Goal: Task Accomplishment & Management: Use online tool/utility

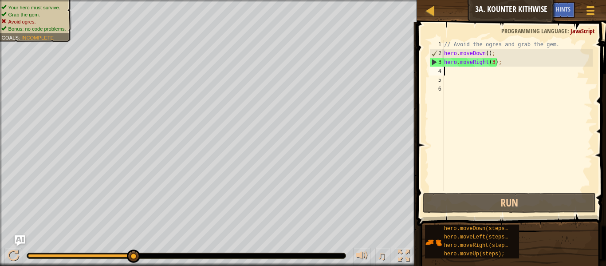
scroll to position [4, 0]
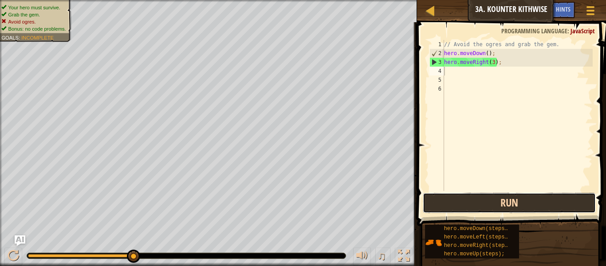
click at [529, 193] on button "Run" at bounding box center [509, 203] width 173 height 20
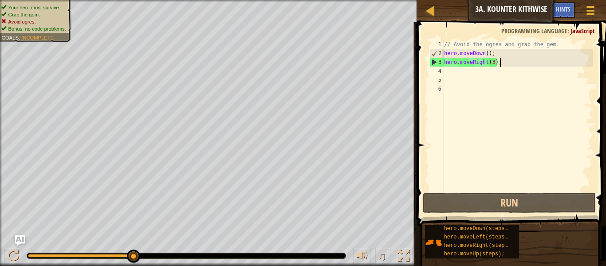
click at [533, 66] on div "// Avoid the ogres and grab the gem. hero . moveDown ( ) ; hero . moveRight ( 3…" at bounding box center [518, 124] width 150 height 169
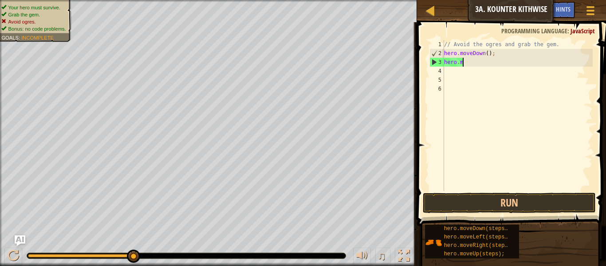
type textarea "h"
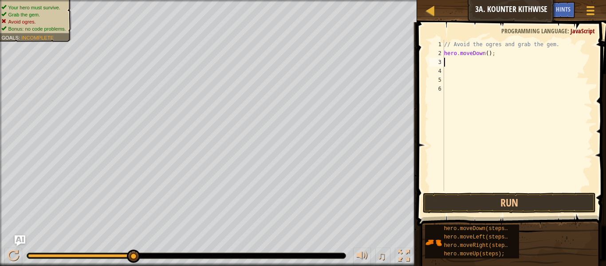
click at [488, 54] on div "// Avoid the ogres and grab the gem. hero . moveDown ( ) ;" at bounding box center [518, 124] width 150 height 169
type textarea "hero.moveDown(2);"
click at [445, 200] on button "Run" at bounding box center [509, 203] width 173 height 20
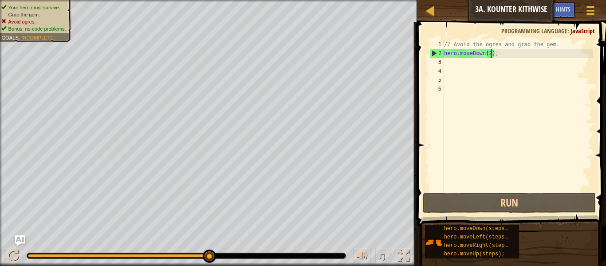
click at [450, 67] on div "// Avoid the ogres and grab the gem. hero . moveDown ( 2 ) ;" at bounding box center [518, 124] width 150 height 169
click at [450, 64] on div "// Avoid the ogres and grab the gem. hero . moveDown ( 2 ) ;" at bounding box center [518, 124] width 150 height 169
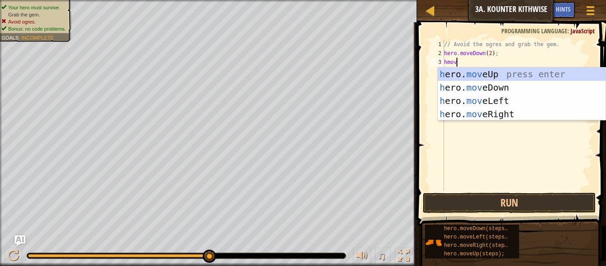
type textarea "hmove"
click at [503, 114] on div "h ero. move Up press enter h ero. move Down press enter h ero. move Left press …" at bounding box center [522, 107] width 168 height 80
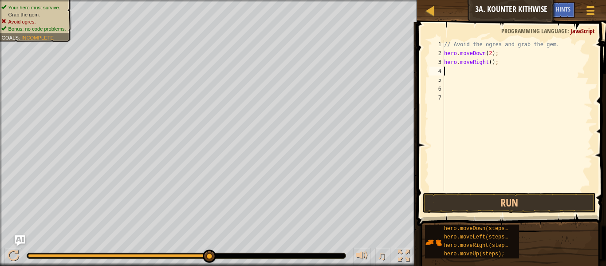
scroll to position [4, 0]
type textarea "h"
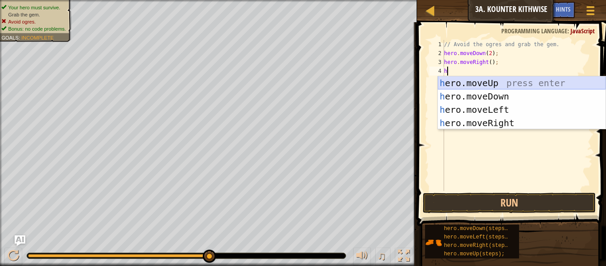
click at [478, 85] on div "h ero.moveUp press enter h ero.moveDown press enter h ero.moveLeft press enter …" at bounding box center [522, 116] width 168 height 80
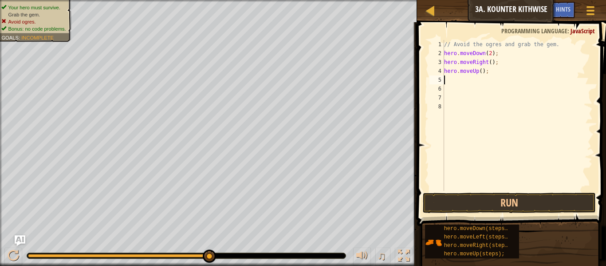
type textarea "h"
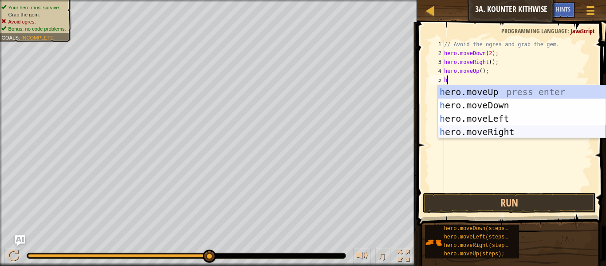
click at [469, 128] on div "h ero.moveUp press enter h ero.moveDown press enter h ero.moveLeft press enter …" at bounding box center [522, 125] width 168 height 80
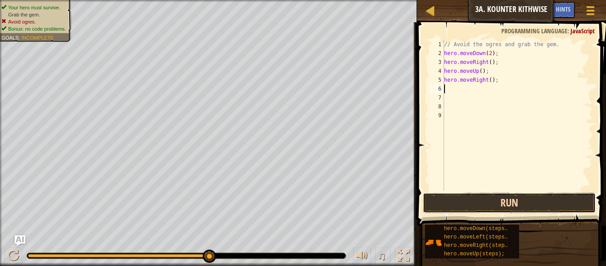
click at [533, 201] on button "Run" at bounding box center [509, 203] width 173 height 20
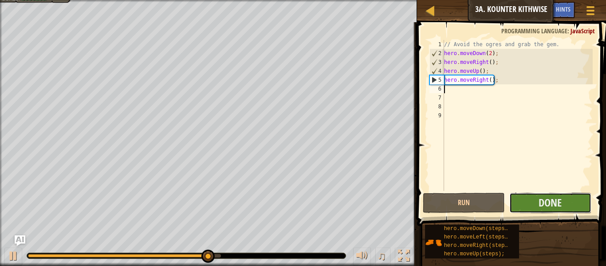
click at [572, 203] on button "Done" at bounding box center [551, 203] width 82 height 20
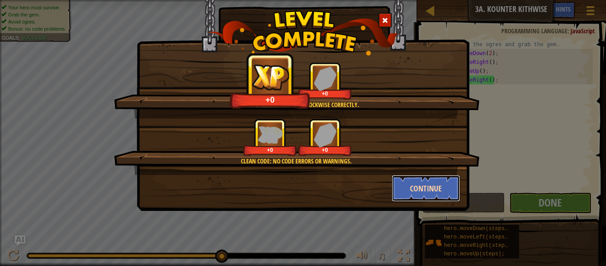
click at [436, 189] on button "Continue" at bounding box center [426, 188] width 69 height 27
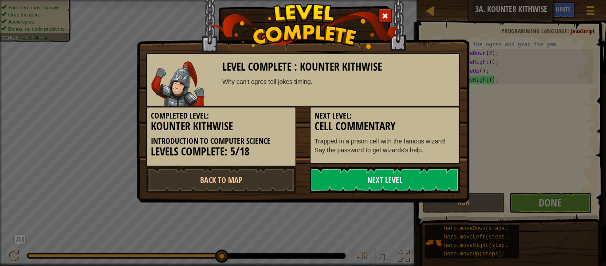
click at [442, 192] on link "Next Level" at bounding box center [385, 179] width 150 height 27
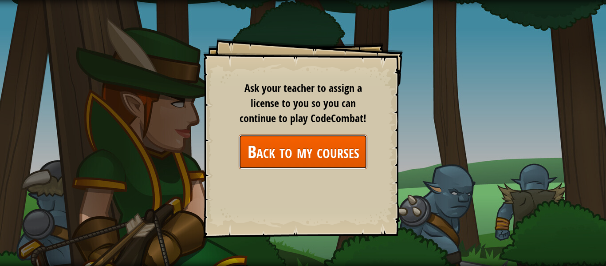
click at [310, 138] on link "Back to my courses" at bounding box center [303, 151] width 129 height 34
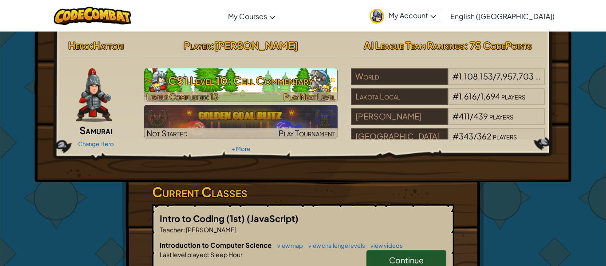
click at [257, 95] on div at bounding box center [241, 97] width 194 height 10
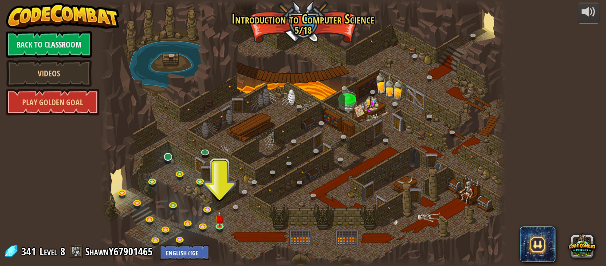
click at [545, 162] on div "powered by Back to Classroom Videos Play Golden Goal 25. Kithgard Gates (Locked…" at bounding box center [303, 133] width 606 height 266
click at [218, 223] on img at bounding box center [219, 214] width 9 height 21
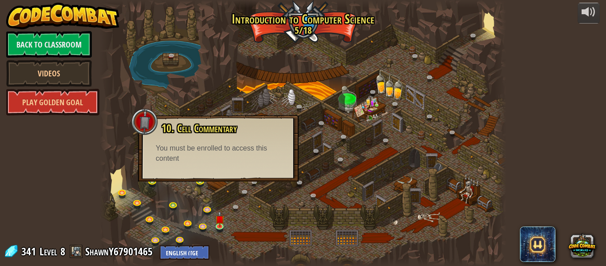
click at [111, 56] on div at bounding box center [106, 133] width 12 height 266
click at [154, 145] on div "10. Cell Commentary Trapped in a prison cell with the famous wizard! Say the pa…" at bounding box center [218, 143] width 143 height 41
click at [560, 158] on div "powered by Back to Classroom Videos Play Golden Goal 25. Kithgard Gates (Locked…" at bounding box center [303, 133] width 606 height 266
click at [560, 156] on div "powered by Back to Classroom Videos Play Golden Goal 25. Kithgard Gates (Locked…" at bounding box center [303, 133] width 606 height 266
click at [498, 156] on div at bounding box center [500, 133] width 12 height 266
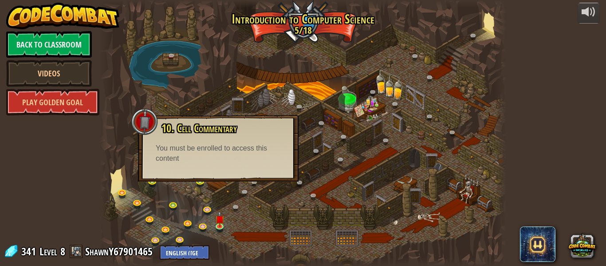
click at [498, 156] on div at bounding box center [500, 133] width 12 height 266
click at [602, 147] on div "powered by Back to Classroom Videos Play Golden Goal 25. Kithgard Gates (Locked…" at bounding box center [303, 133] width 606 height 266
click at [220, 224] on img at bounding box center [219, 214] width 9 height 21
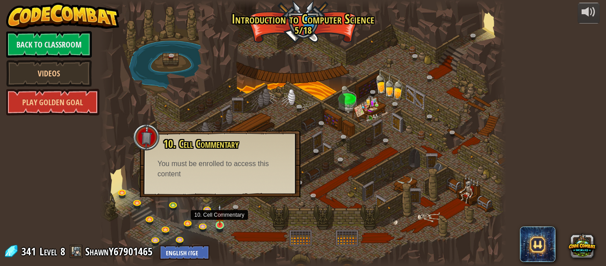
click at [220, 224] on img at bounding box center [219, 214] width 9 height 21
click at [215, 174] on div "You must be enrolled to access this content" at bounding box center [220, 169] width 125 height 20
click at [351, 185] on div at bounding box center [303, 133] width 407 height 266
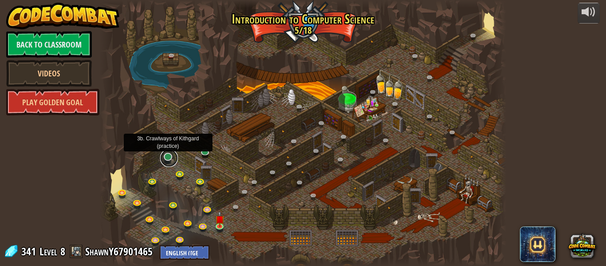
click at [168, 154] on link at bounding box center [169, 158] width 18 height 18
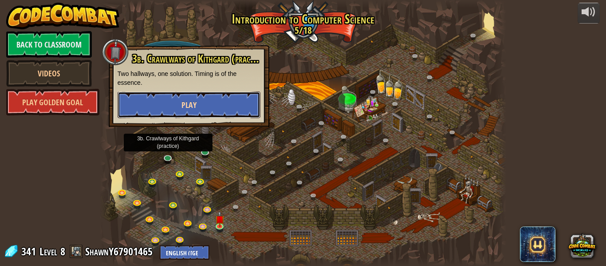
click at [216, 103] on button "Play" at bounding box center [189, 104] width 143 height 27
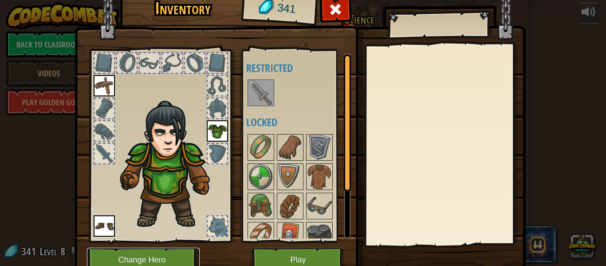
click at [169, 257] on button "Change Hero" at bounding box center [143, 260] width 113 height 24
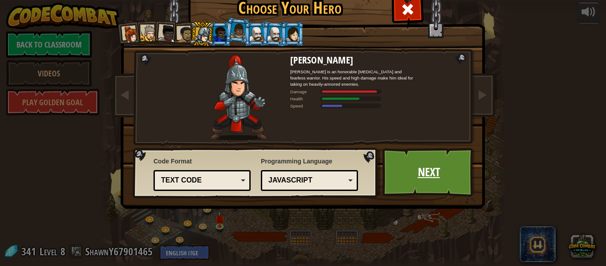
click at [412, 191] on link "Next" at bounding box center [429, 172] width 93 height 49
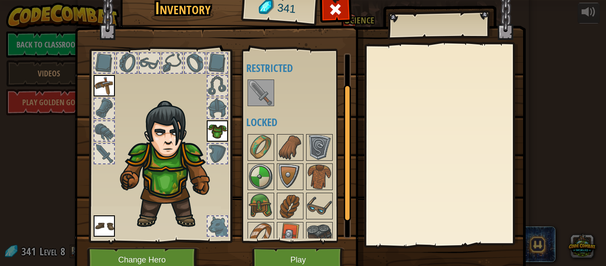
scroll to position [70, 0]
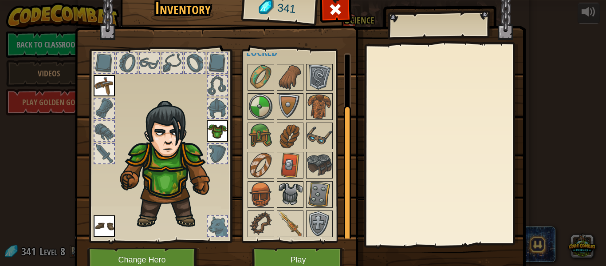
click at [292, 196] on img at bounding box center [290, 194] width 25 height 25
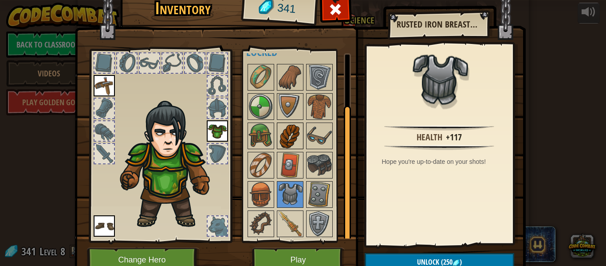
click at [291, 133] on img at bounding box center [290, 135] width 25 height 25
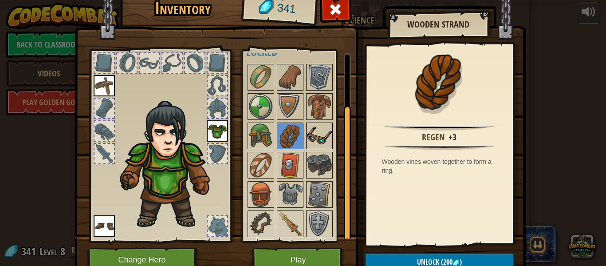
click at [318, 138] on img at bounding box center [319, 135] width 25 height 25
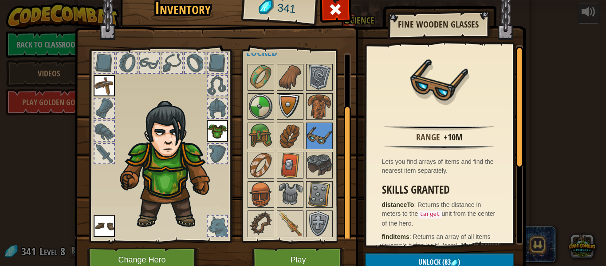
click at [285, 116] on img at bounding box center [290, 106] width 25 height 25
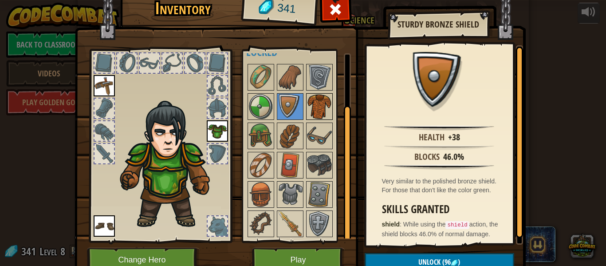
click at [316, 110] on img at bounding box center [319, 106] width 25 height 25
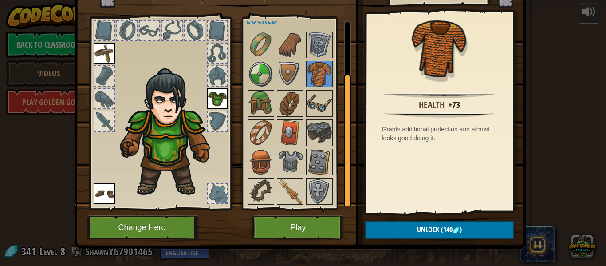
scroll to position [40, 0]
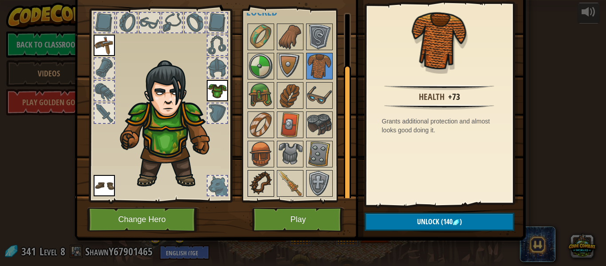
click at [270, 171] on img at bounding box center [261, 183] width 25 height 25
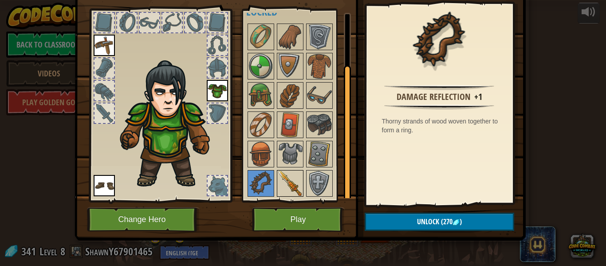
click at [300, 191] on img at bounding box center [290, 183] width 25 height 25
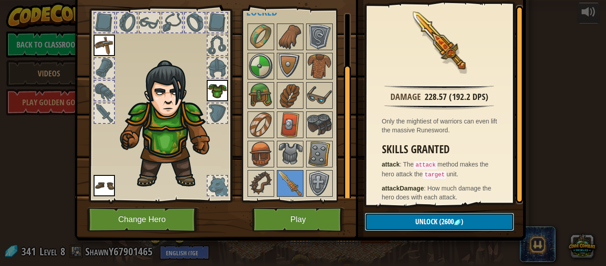
click at [408, 225] on button "Unlock (2600 )" at bounding box center [440, 222] width 150 height 18
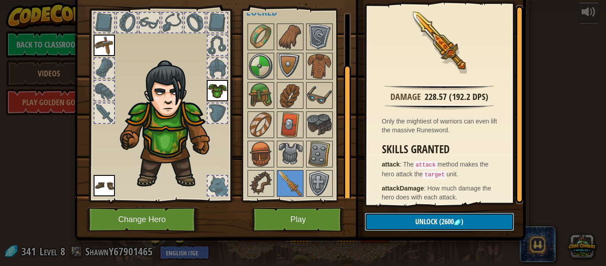
click at [408, 225] on button "Unlock (2600 )" at bounding box center [440, 222] width 150 height 18
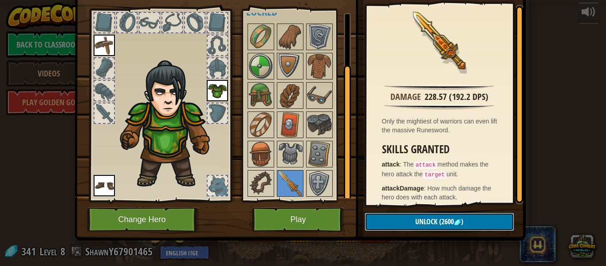
click at [408, 225] on button "Unlock (2600 )" at bounding box center [440, 222] width 150 height 18
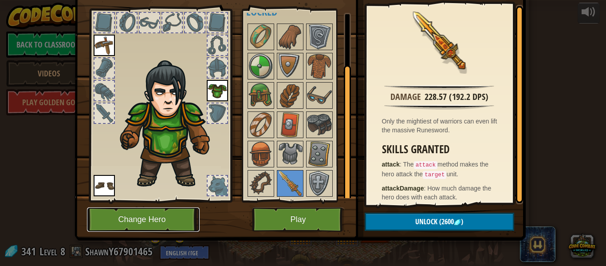
click at [139, 225] on button "Change Hero" at bounding box center [143, 219] width 113 height 24
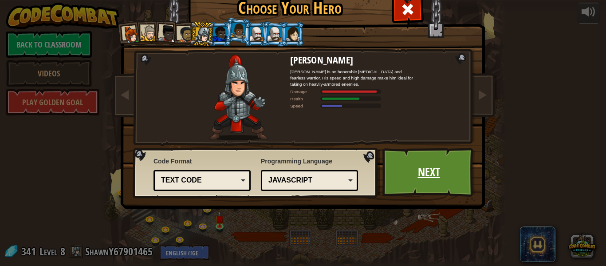
click at [435, 192] on link "Next" at bounding box center [429, 172] width 93 height 49
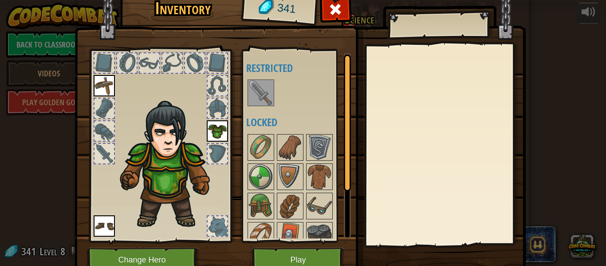
click at [435, 192] on div at bounding box center [445, 144] width 157 height 199
click at [177, 255] on button "Change Hero" at bounding box center [143, 260] width 113 height 24
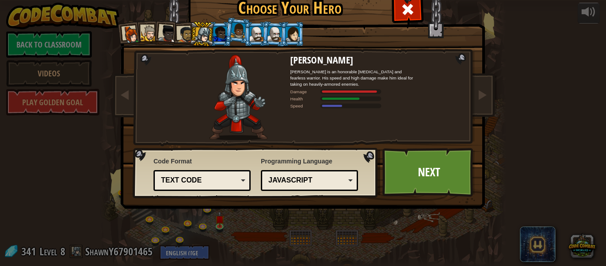
click at [185, 37] on div at bounding box center [185, 34] width 16 height 16
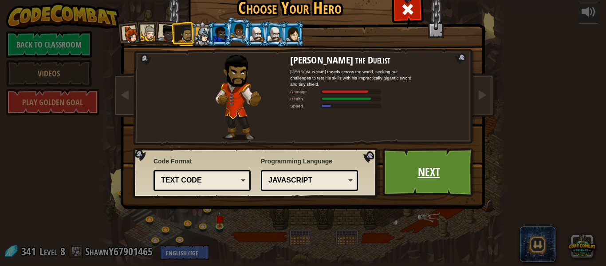
click at [432, 186] on link "Next" at bounding box center [429, 172] width 93 height 49
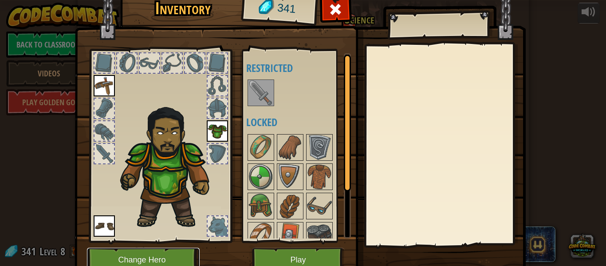
click at [159, 263] on button "Change Hero" at bounding box center [143, 260] width 113 height 24
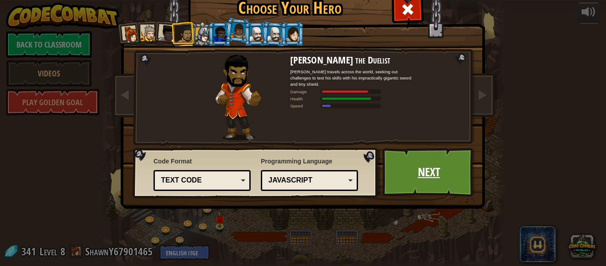
click at [469, 180] on link "Next" at bounding box center [429, 172] width 93 height 49
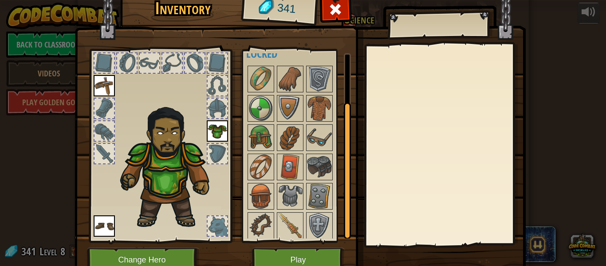
scroll to position [70, 0]
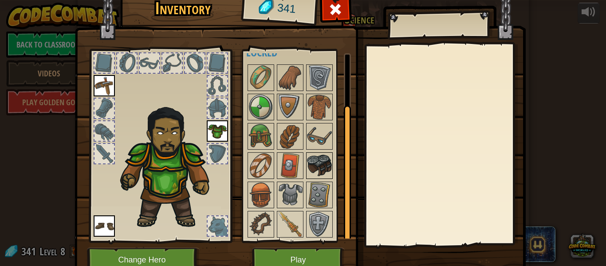
click at [314, 154] on img at bounding box center [319, 165] width 25 height 25
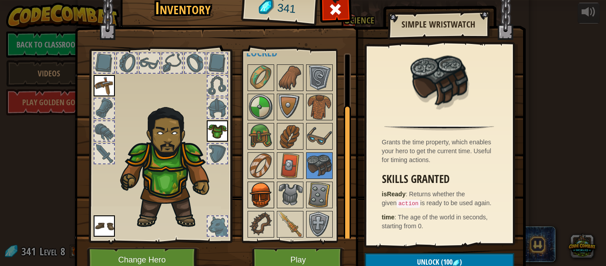
click at [261, 201] on img at bounding box center [261, 194] width 25 height 25
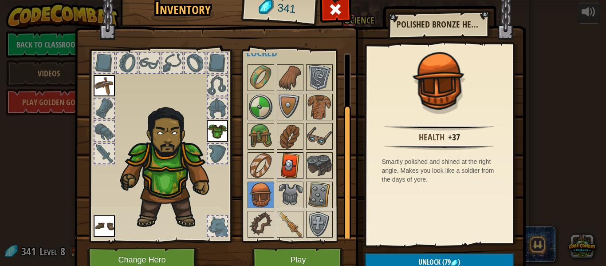
click at [295, 159] on img at bounding box center [290, 165] width 25 height 25
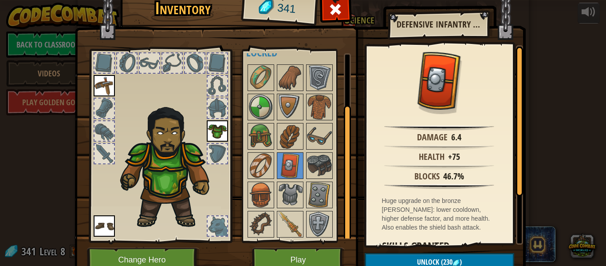
click at [340, 193] on div at bounding box center [298, 151] width 105 height 176
click at [327, 194] on img at bounding box center [319, 194] width 25 height 25
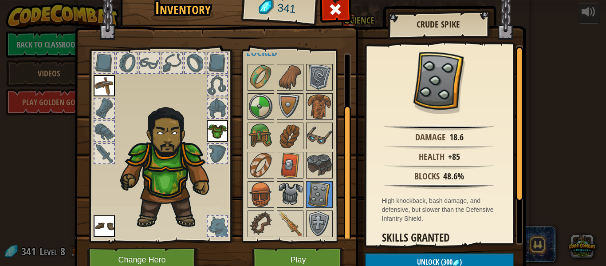
scroll to position [0, 0]
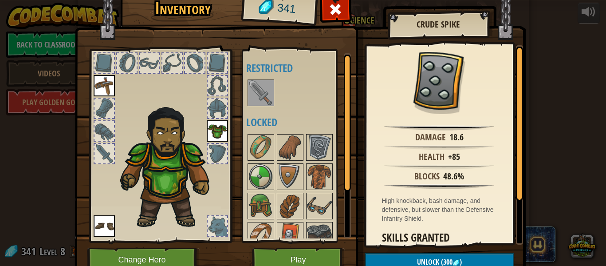
click at [255, 102] on img at bounding box center [261, 92] width 25 height 25
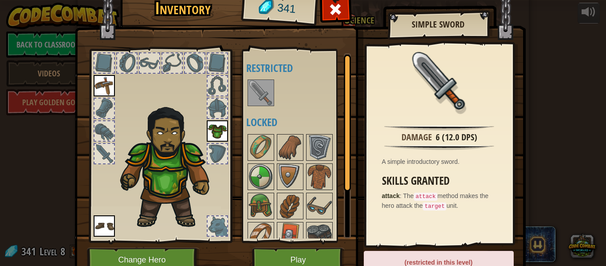
click at [261, 95] on img at bounding box center [261, 92] width 25 height 25
click at [332, 16] on span at bounding box center [335, 9] width 14 height 14
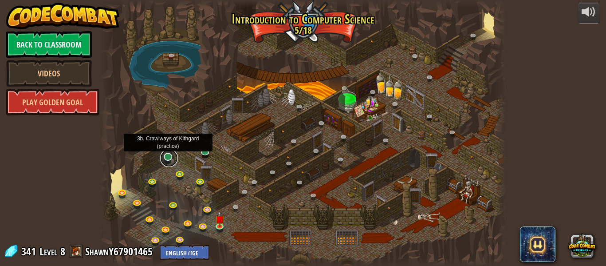
click at [171, 160] on link at bounding box center [169, 158] width 18 height 18
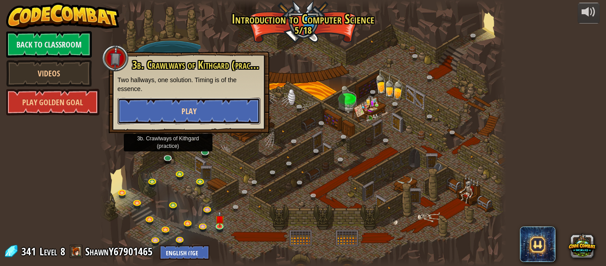
click at [150, 119] on button "Play" at bounding box center [189, 111] width 143 height 27
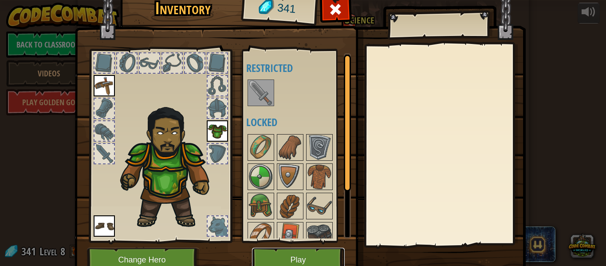
click at [303, 261] on button "Play" at bounding box center [298, 260] width 93 height 24
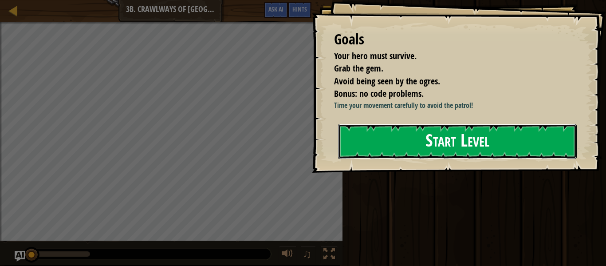
click at [401, 140] on button "Start Level" at bounding box center [457, 141] width 239 height 35
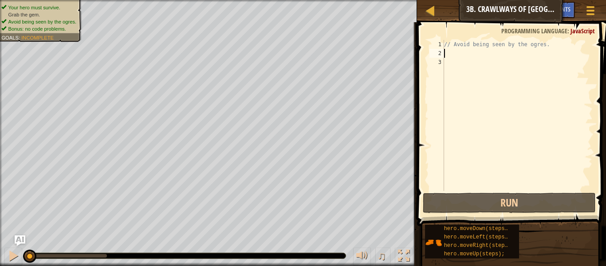
type textarea "h"
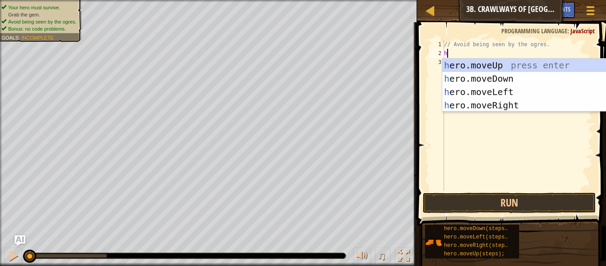
scroll to position [4, 0]
click at [491, 108] on div "h ero.moveUp press enter h ero.moveDown press enter h ero.moveLeft press enter …" at bounding box center [527, 99] width 168 height 80
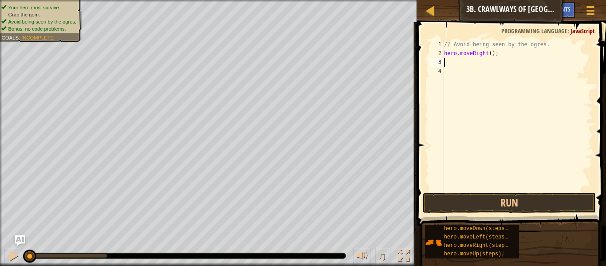
click at [491, 51] on div "// Avoid being seen by the ogres. hero . moveRight ( ) ;" at bounding box center [518, 124] width 150 height 169
type textarea "hero.moveRight(2);"
click at [470, 67] on div "// Avoid being seen by the ogres. hero . moveRight ( 2 ) ;" at bounding box center [518, 124] width 150 height 169
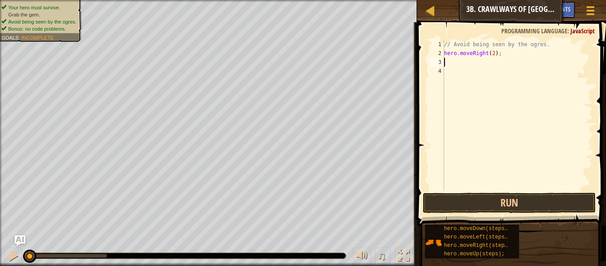
click at [463, 62] on div "// Avoid being seen by the ogres. hero . moveRight ( 2 ) ;" at bounding box center [518, 124] width 150 height 169
click at [435, 209] on button "Run" at bounding box center [509, 203] width 173 height 20
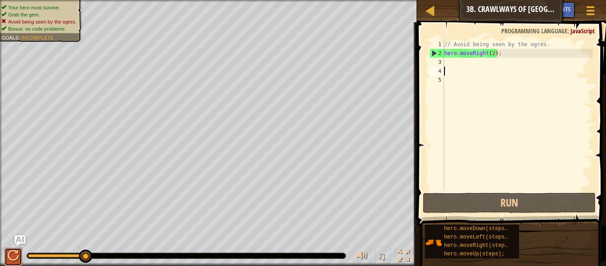
click at [13, 255] on div at bounding box center [14, 256] width 12 height 12
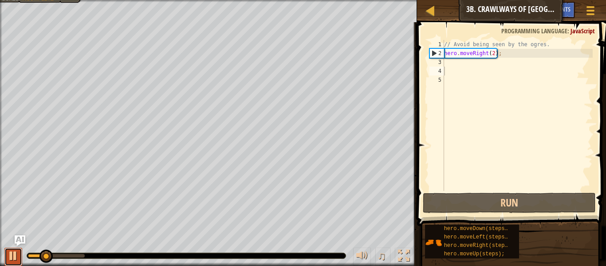
click at [13, 254] on div at bounding box center [14, 256] width 12 height 12
click at [467, 59] on div "// Avoid being seen by the ogres. hero . moveRight ( 2 ) ;" at bounding box center [518, 124] width 150 height 169
click at [497, 54] on div "// Avoid being seen by the ogres. hero . moveRight ( 2 ) ;" at bounding box center [518, 124] width 150 height 169
type textarea "hero.moveRight();"
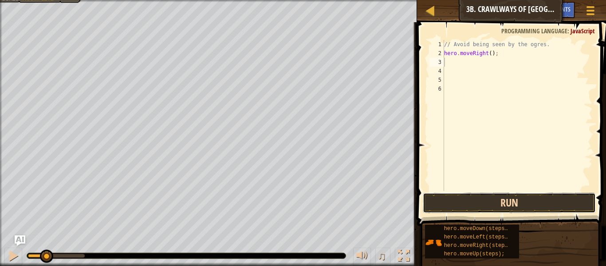
click at [494, 207] on button "Run" at bounding box center [509, 203] width 173 height 20
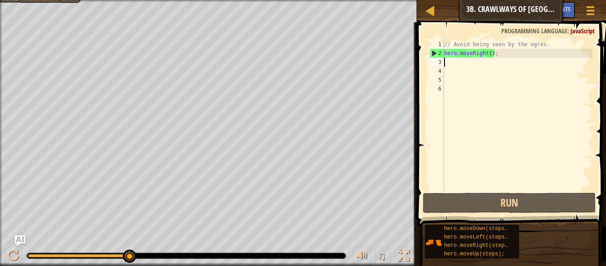
type textarea "m"
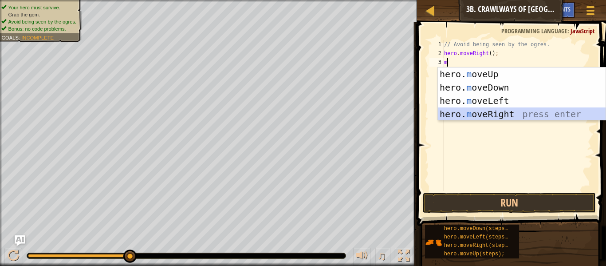
click at [489, 113] on div "hero. m oveUp press enter hero. m oveDown press enter hero. m oveLeft press ent…" at bounding box center [522, 107] width 168 height 80
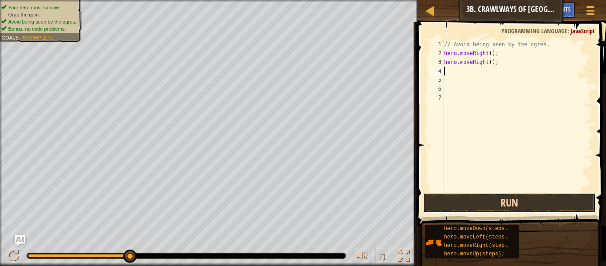
click at [486, 208] on button "Run" at bounding box center [509, 203] width 173 height 20
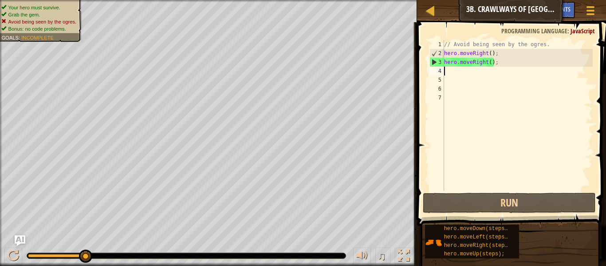
click at [518, 66] on div "// Avoid being seen by the ogres. hero . moveRight ( ) ; hero . moveRight ( ) ;" at bounding box center [518, 124] width 150 height 169
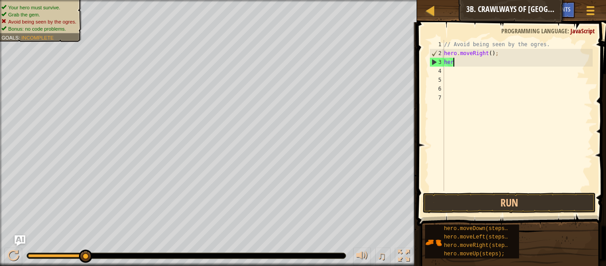
type textarea "h"
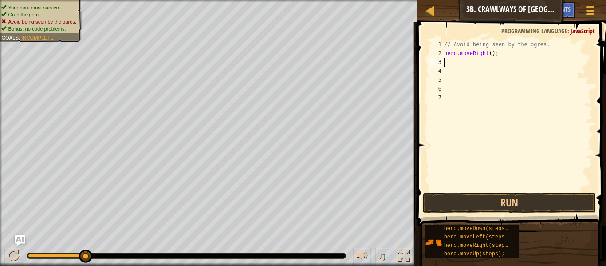
type textarea "f"
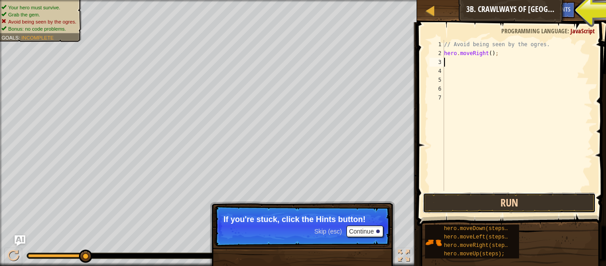
click at [519, 204] on button "Run" at bounding box center [509, 203] width 173 height 20
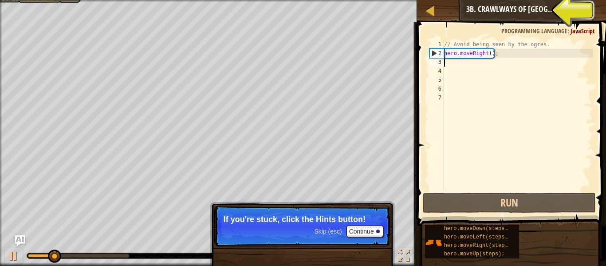
type textarea "h"
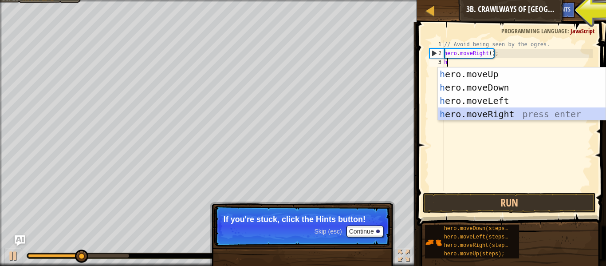
click at [492, 118] on div "h ero.moveUp press enter h ero.moveDown press enter h ero.moveLeft press enter …" at bounding box center [522, 107] width 168 height 80
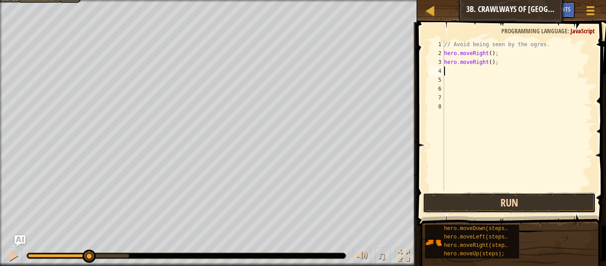
click at [534, 205] on button "Run" at bounding box center [509, 203] width 173 height 20
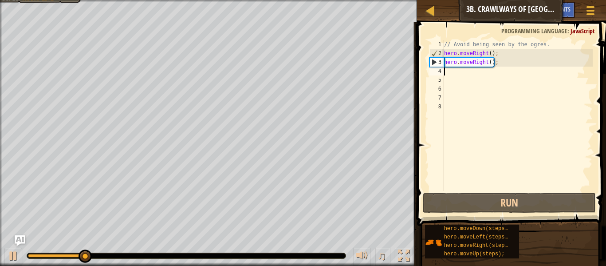
click at [508, 61] on div "// Avoid being seen by the ogres. hero . moveRight ( ) ; hero . moveRight ( ) ;" at bounding box center [518, 124] width 150 height 169
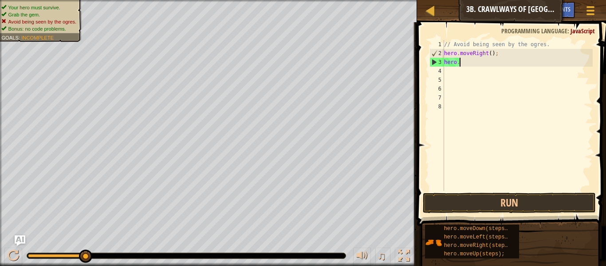
type textarea "h"
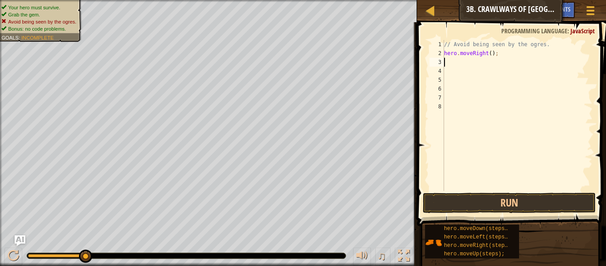
type textarea "h"
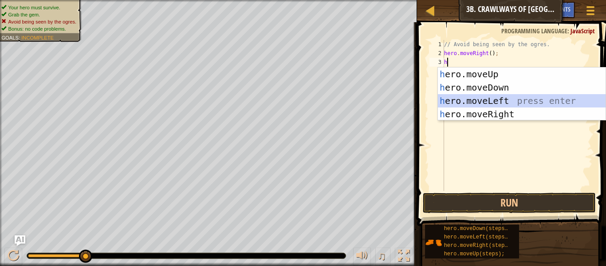
click at [501, 101] on div "h ero.moveUp press enter h ero.moveDown press enter h ero.moveLeft press enter …" at bounding box center [522, 107] width 168 height 80
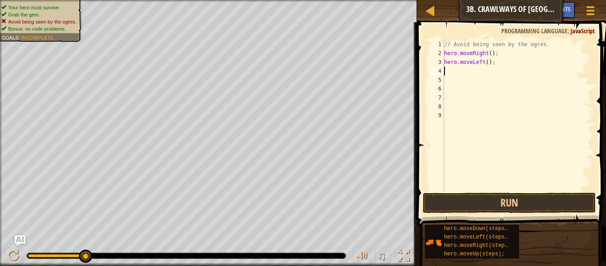
type textarea "h"
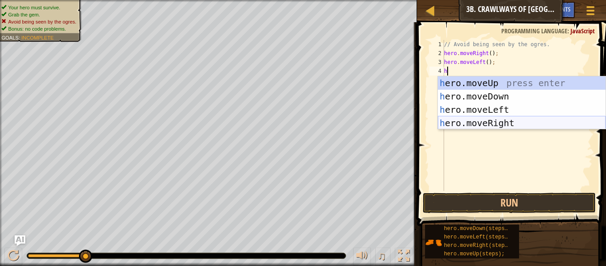
click at [490, 127] on div "h ero.moveUp press enter h ero.moveDown press enter h ero.moveLeft press enter …" at bounding box center [522, 116] width 168 height 80
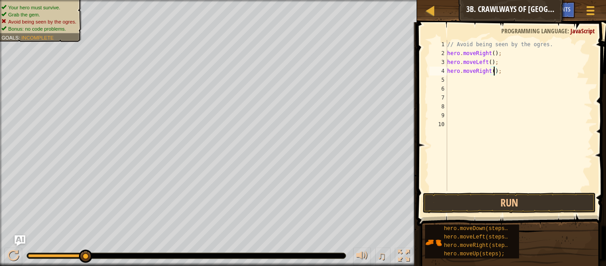
click at [494, 71] on div "// Avoid being seen by the ogres. hero . moveRight ( ) ; hero . moveLeft ( ) ; …" at bounding box center [519, 124] width 147 height 169
type textarea "hero.moveRight(2);"
click at [546, 202] on button "Run" at bounding box center [509, 203] width 173 height 20
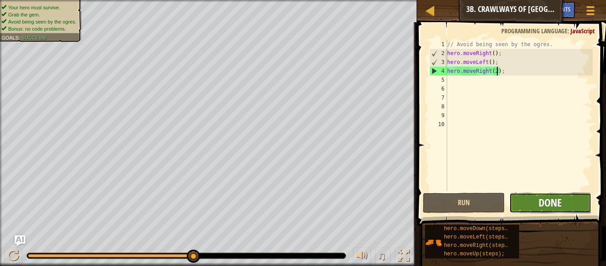
click at [552, 200] on span "Done" at bounding box center [550, 202] width 23 height 14
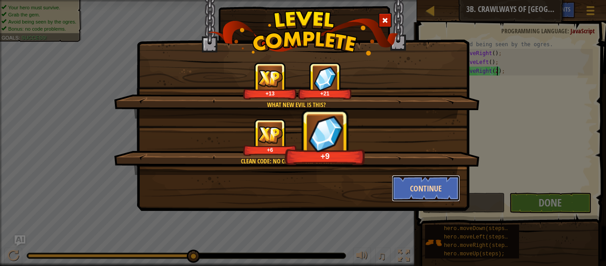
click at [429, 185] on button "Continue" at bounding box center [426, 188] width 69 height 27
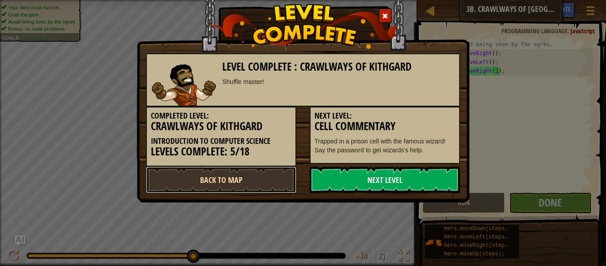
click at [268, 181] on link "Back to Map" at bounding box center [221, 179] width 150 height 27
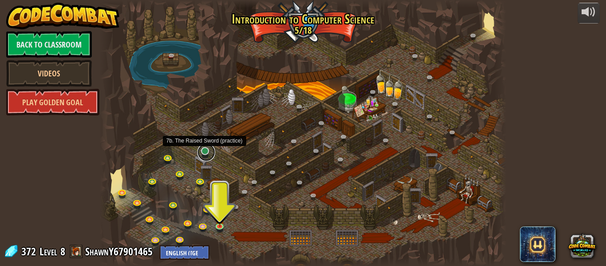
click at [204, 150] on link at bounding box center [207, 152] width 18 height 18
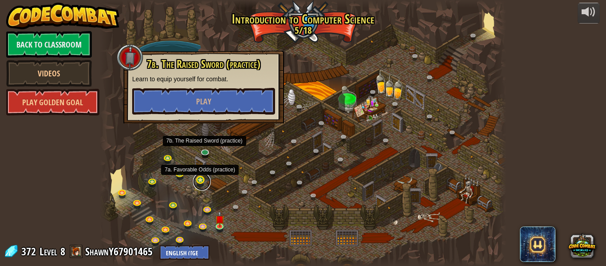
click at [203, 179] on link at bounding box center [202, 182] width 18 height 18
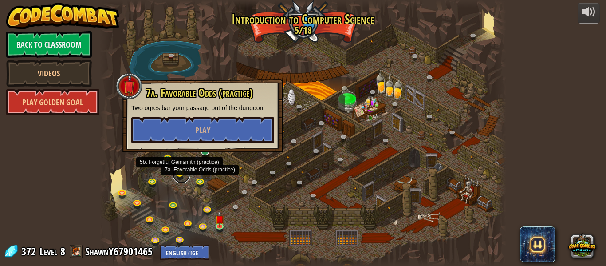
click at [181, 174] on link at bounding box center [182, 175] width 18 height 18
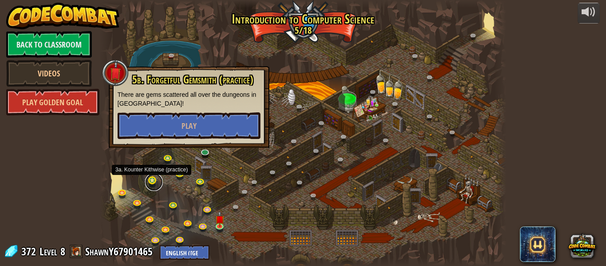
click at [152, 182] on link at bounding box center [154, 182] width 18 height 18
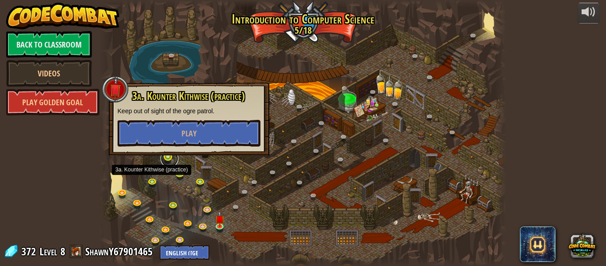
click at [167, 160] on link at bounding box center [170, 159] width 18 height 18
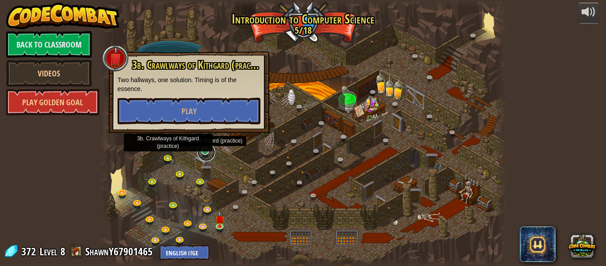
click at [204, 151] on link at bounding box center [207, 152] width 18 height 18
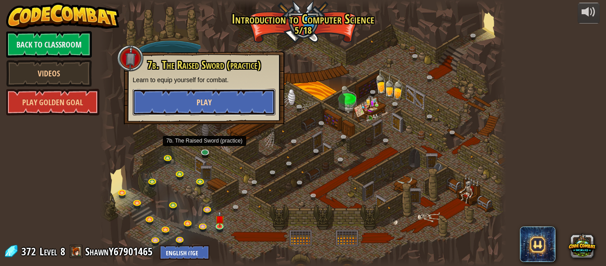
click at [194, 110] on button "Play" at bounding box center [204, 102] width 143 height 27
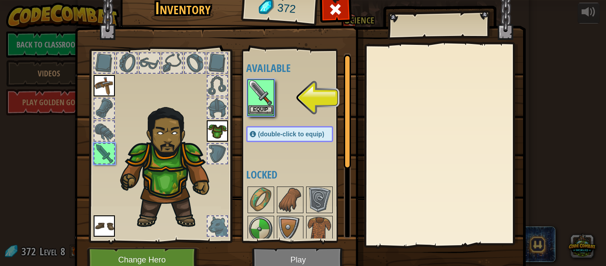
click at [259, 115] on div "Equip" at bounding box center [261, 97] width 27 height 36
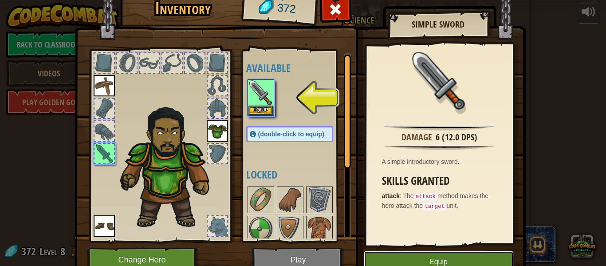
click at [400, 255] on button "Equip" at bounding box center [439, 262] width 150 height 22
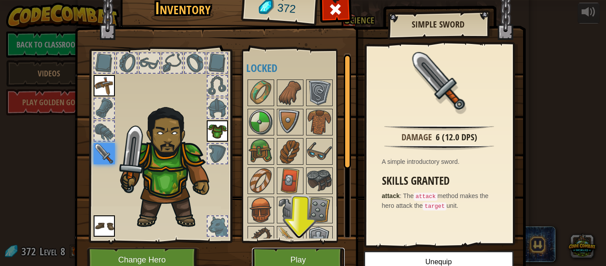
click at [302, 257] on button "Play" at bounding box center [298, 260] width 93 height 24
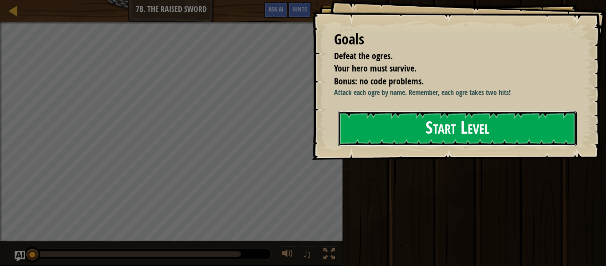
click at [403, 130] on button "Start Level" at bounding box center [457, 128] width 239 height 35
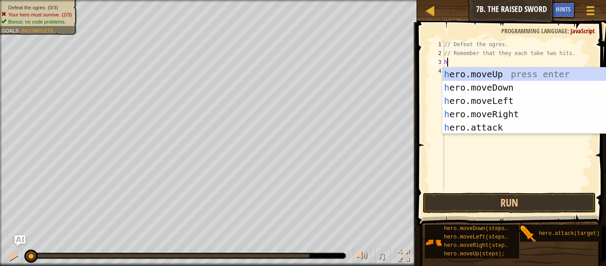
scroll to position [4, 0]
click at [449, 123] on div "h ero.moveUp press enter h ero.moveDown press enter h ero.moveLeft press enter …" at bounding box center [527, 113] width 168 height 93
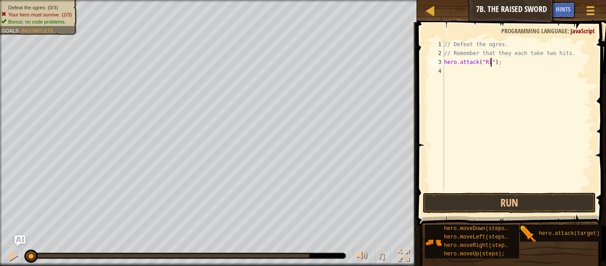
type textarea "hero.attack("Rig");"
click at [467, 94] on div "// Defeat the ogres. // Remember that they each take two hits. hero . attack ( …" at bounding box center [518, 124] width 150 height 169
click at [488, 64] on div "// Defeat the ogres. // Remember that they each take two hits. hero . attack ( …" at bounding box center [518, 124] width 150 height 169
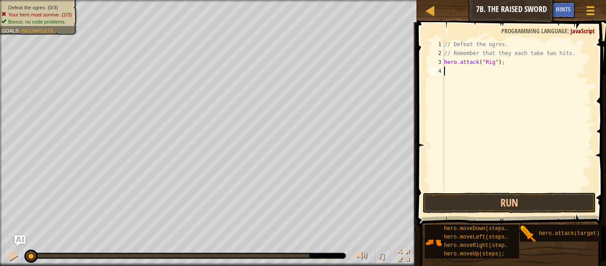
type textarea "hero.attack("Rig");"
click at [488, 64] on div "// Defeat the ogres. // Remember that they each take two hits. hero . attack ( …" at bounding box center [518, 124] width 150 height 169
click at [469, 71] on div "// Defeat the ogres. // Remember that they each take two hits. hero . attack ( …" at bounding box center [518, 124] width 150 height 169
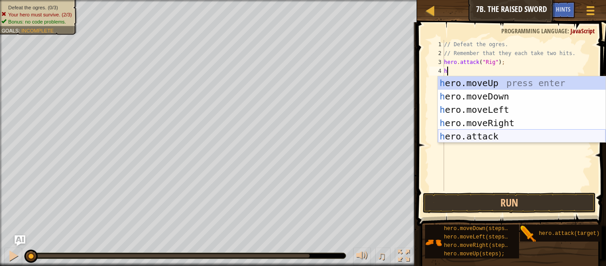
click at [477, 133] on div "h ero.moveUp press enter h ero.moveDown press enter h ero.moveLeft press enter …" at bounding box center [522, 122] width 168 height 93
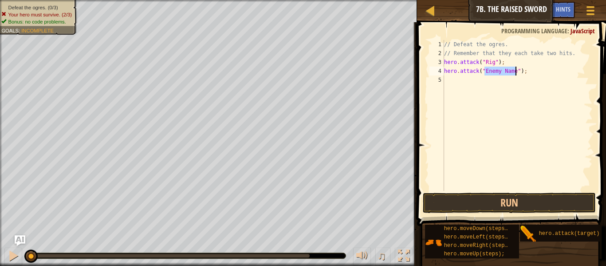
type textarea "hero.attack("Rig");"
click at [479, 87] on div "// Defeat the ogres. // Remember that they each take two hits. hero . attack ( …" at bounding box center [518, 124] width 150 height 169
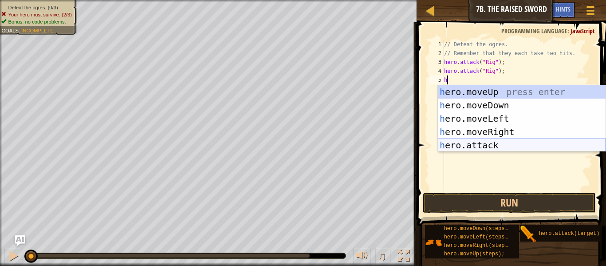
click at [458, 143] on div "h ero.moveUp press enter h ero.moveDown press enter h ero.moveLeft press enter …" at bounding box center [522, 131] width 168 height 93
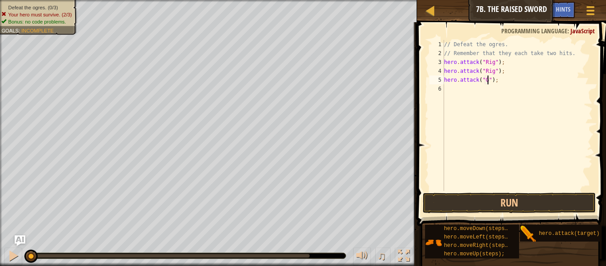
scroll to position [4, 7]
type textarea "hero.attack("Gurt");"
click at [491, 82] on div "// Defeat the ogres. // Remember that they each take two hits. hero . attack ( …" at bounding box center [518, 124] width 150 height 169
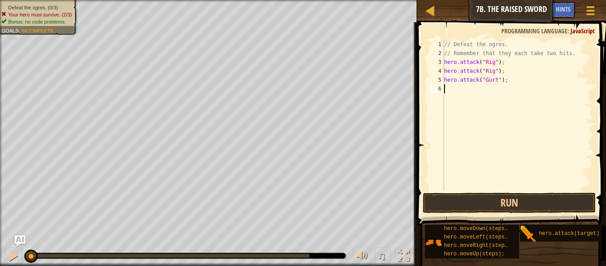
click at [453, 87] on div "// Defeat the ogres. // Remember that they each take two hits. hero . attack ( …" at bounding box center [518, 124] width 150 height 169
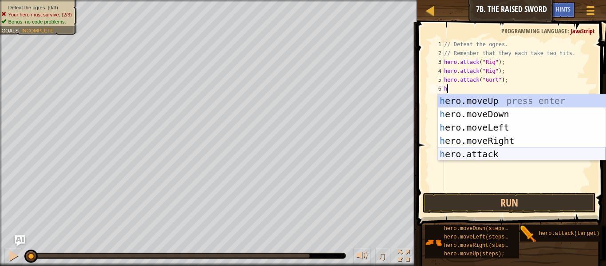
click at [467, 155] on div "h ero.moveUp press enter h ero.moveDown press enter h ero.moveLeft press enter …" at bounding box center [522, 140] width 168 height 93
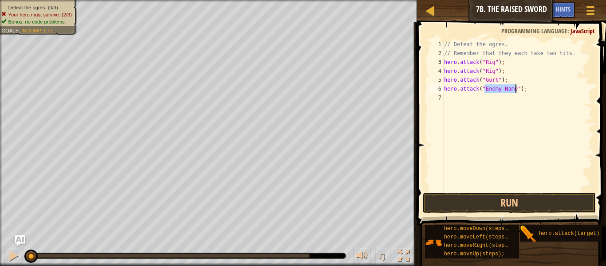
type textarea "hero.attack("Gurt");"
click at [456, 99] on div "// Defeat the ogres. // Remember that they each take two hits. hero . attack ( …" at bounding box center [518, 124] width 150 height 169
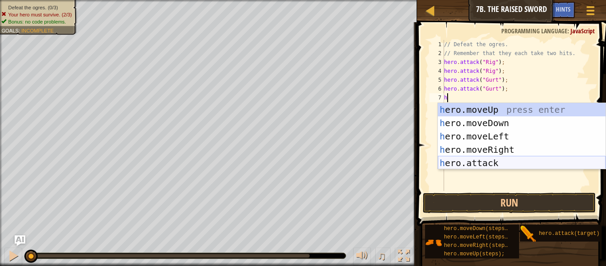
click at [475, 163] on div "h ero.moveUp press enter h ero.moveDown press enter h ero.moveLeft press enter …" at bounding box center [522, 149] width 168 height 93
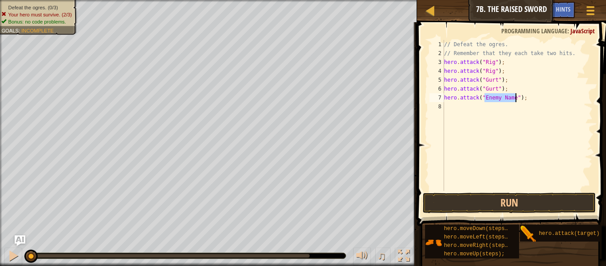
scroll to position [4, 6]
type textarea "hero.attack("Ack");"
click at [489, 95] on div "// Defeat the ogres. // Remember that they each take two hits. hero . attack ( …" at bounding box center [518, 124] width 150 height 169
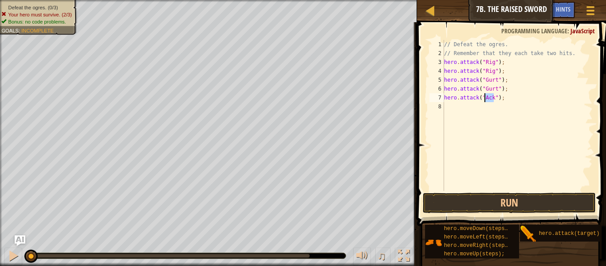
click at [447, 107] on div "// Defeat the ogres. // Remember that they each take two hits. hero . attack ( …" at bounding box center [518, 124] width 150 height 169
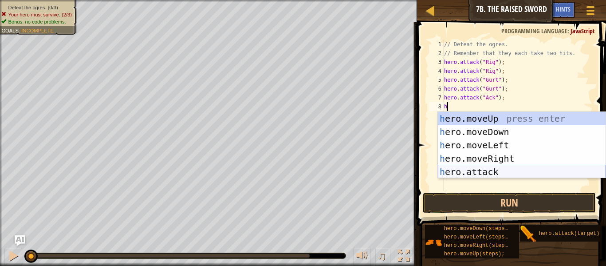
click at [478, 170] on div "h ero.moveUp press enter h ero.moveDown press enter h ero.moveLeft press enter …" at bounding box center [522, 158] width 168 height 93
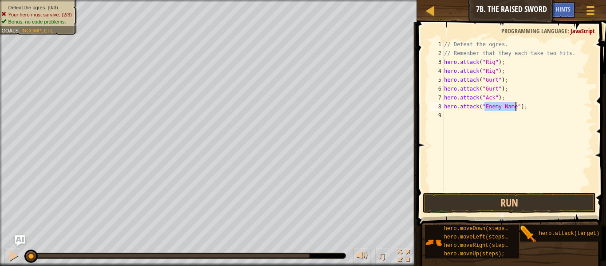
type textarea "hero.attack("Ack");"
click at [566, 197] on button "Run" at bounding box center [509, 203] width 173 height 20
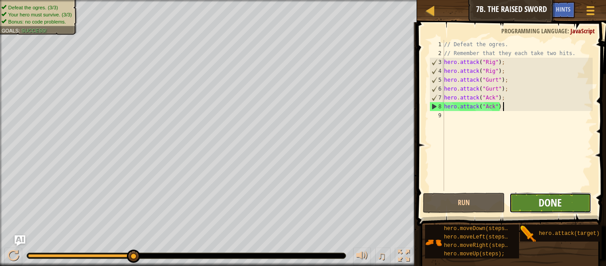
click at [544, 195] on span "Done" at bounding box center [550, 202] width 23 height 14
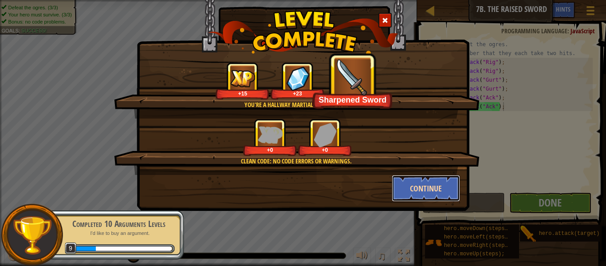
click at [403, 178] on button "Continue" at bounding box center [426, 188] width 69 height 27
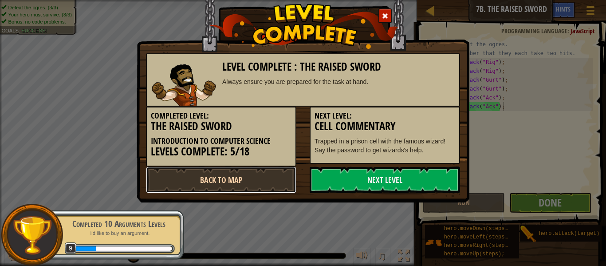
click at [221, 173] on link "Back to Map" at bounding box center [221, 179] width 150 height 27
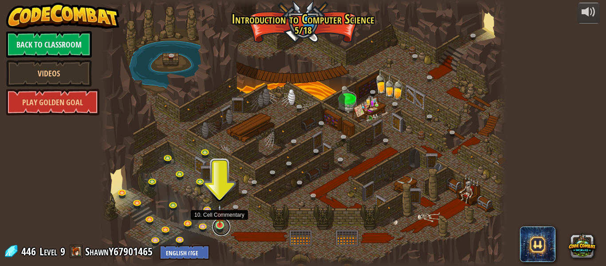
click at [219, 227] on link at bounding box center [222, 227] width 18 height 18
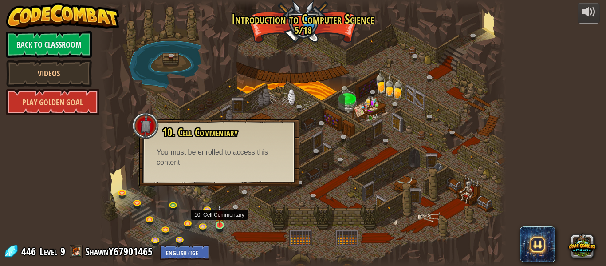
click at [218, 221] on img at bounding box center [219, 214] width 9 height 21
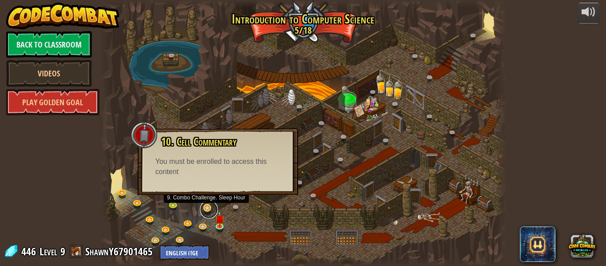
click at [205, 210] on link at bounding box center [209, 210] width 18 height 18
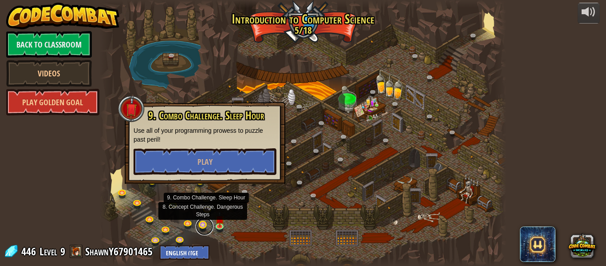
click at [202, 224] on link at bounding box center [205, 226] width 18 height 18
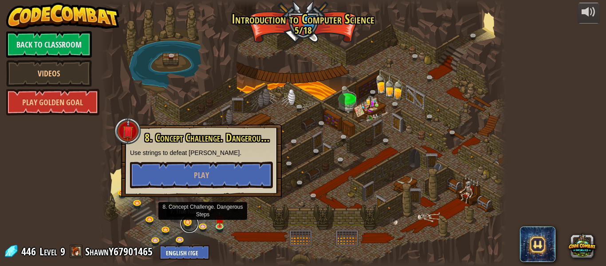
click at [190, 221] on link at bounding box center [190, 224] width 18 height 18
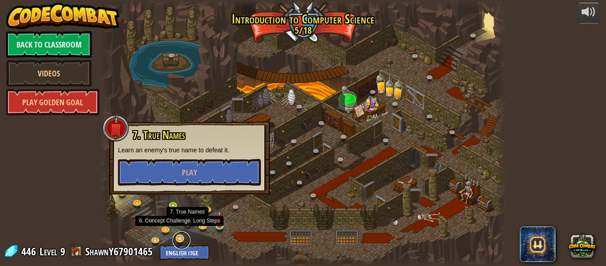
click at [182, 239] on link at bounding box center [182, 240] width 18 height 18
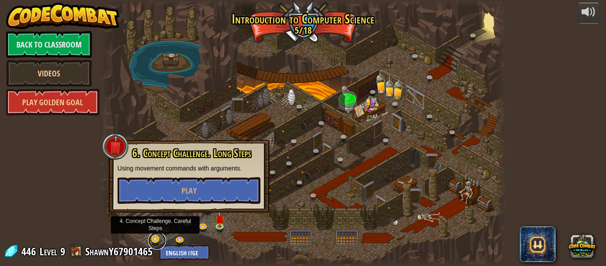
click at [159, 240] on link at bounding box center [157, 241] width 18 height 18
click at [222, 222] on img at bounding box center [219, 214] width 9 height 21
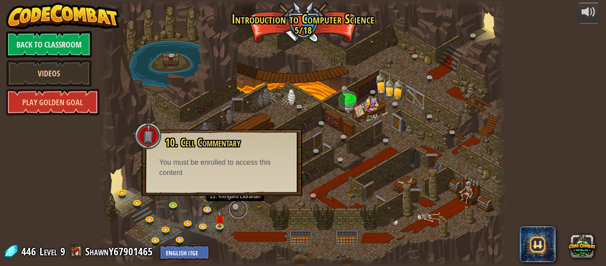
click at [234, 206] on link at bounding box center [238, 209] width 18 height 18
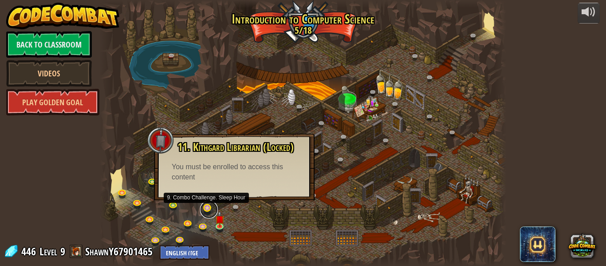
click at [204, 213] on link at bounding box center [209, 210] width 18 height 18
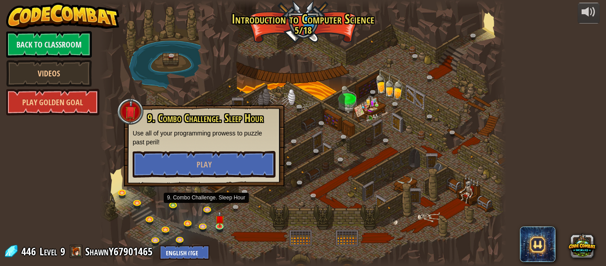
click at [219, 178] on div "9. Combo Challenge. Sleep Hour Use all of your programming prowess to puzzle pa…" at bounding box center [204, 146] width 161 height 82
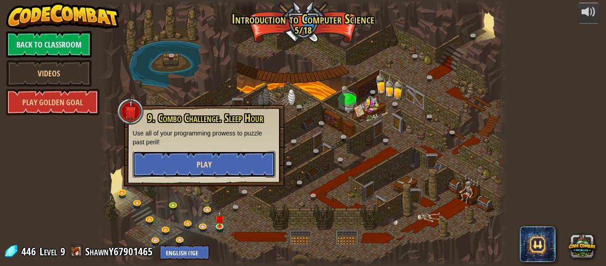
click at [222, 172] on button "Play" at bounding box center [204, 164] width 143 height 27
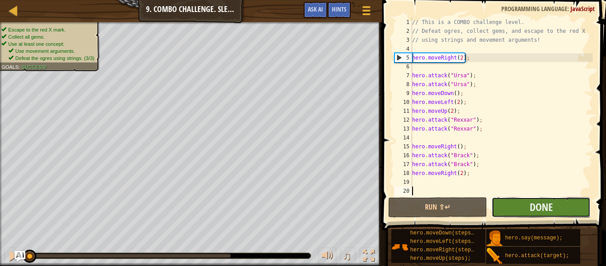
click at [497, 206] on button "Done" at bounding box center [541, 207] width 99 height 20
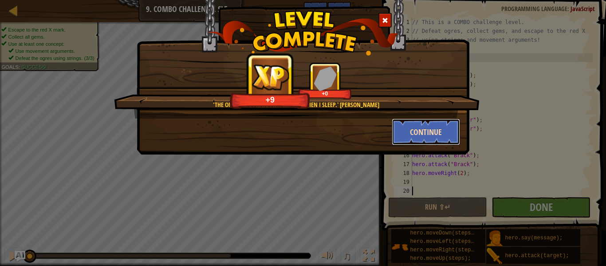
click at [411, 134] on button "Continue" at bounding box center [426, 132] width 69 height 27
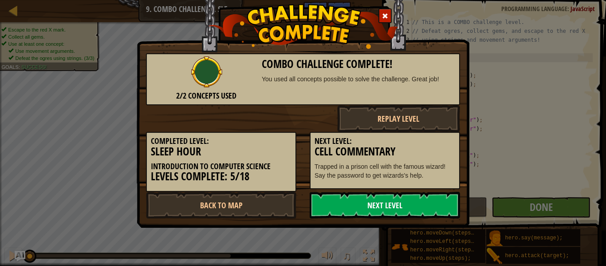
click at [410, 216] on link "Next Level" at bounding box center [385, 205] width 150 height 27
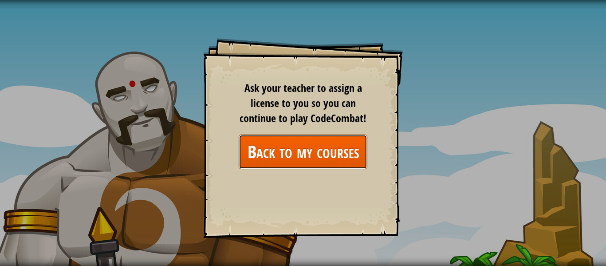
click at [304, 146] on link "Back to my courses" at bounding box center [303, 151] width 129 height 34
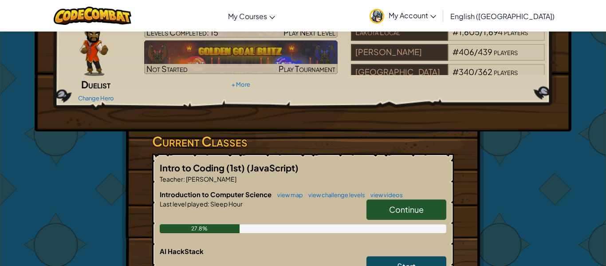
scroll to position [93, 0]
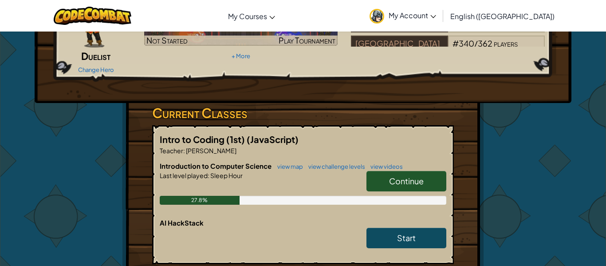
click at [387, 180] on div "Continue" at bounding box center [402, 183] width 89 height 25
click at [387, 174] on link "Continue" at bounding box center [407, 181] width 80 height 20
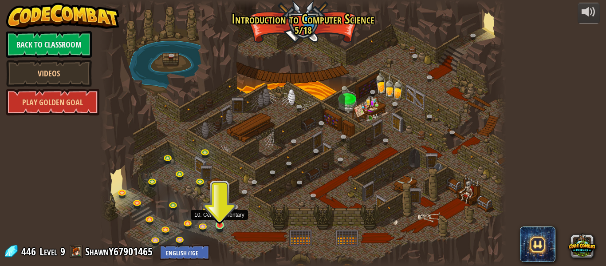
click at [223, 221] on img at bounding box center [219, 214] width 9 height 21
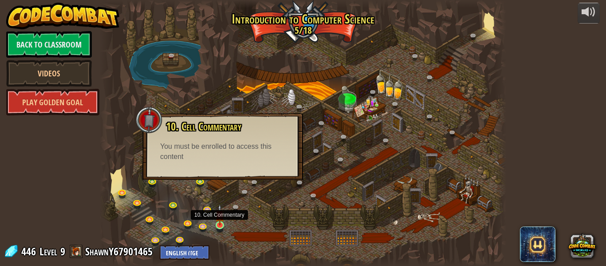
click at [222, 224] on img at bounding box center [219, 214] width 9 height 21
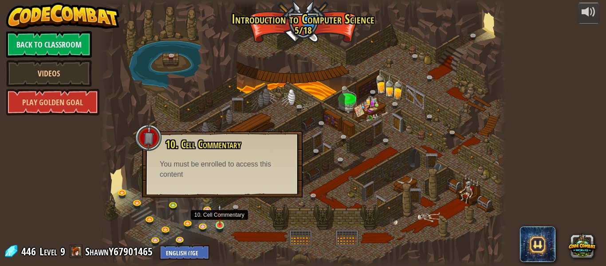
click at [222, 224] on img at bounding box center [219, 214] width 9 height 21
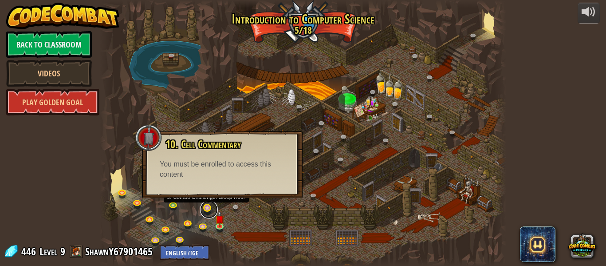
click at [206, 210] on link at bounding box center [209, 210] width 18 height 18
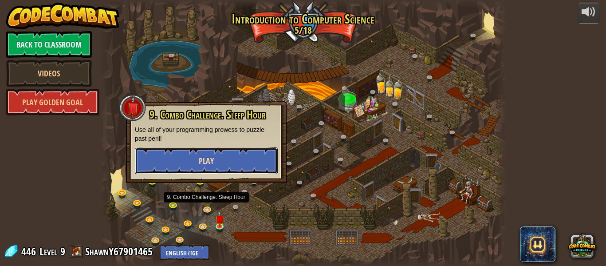
click at [243, 164] on button "Play" at bounding box center [206, 160] width 143 height 27
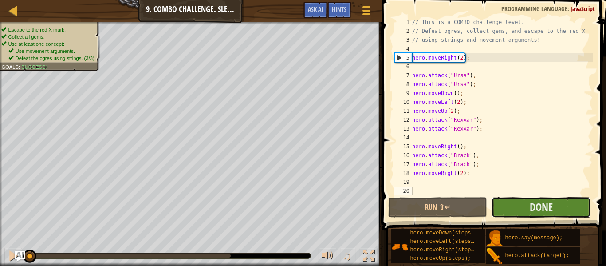
click at [567, 207] on button "Done" at bounding box center [541, 207] width 99 height 20
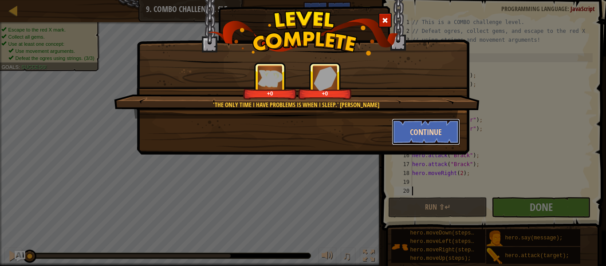
click at [417, 135] on button "Continue" at bounding box center [426, 132] width 69 height 27
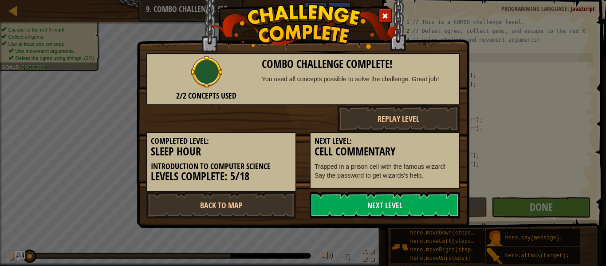
click at [417, 135] on div "Next Level: Cell Commentary Trapped in a prison cell with the famous wizard! Sa…" at bounding box center [385, 160] width 150 height 57
click at [415, 196] on link "Next Level" at bounding box center [385, 205] width 150 height 27
